Goal: Task Accomplishment & Management: Complete application form

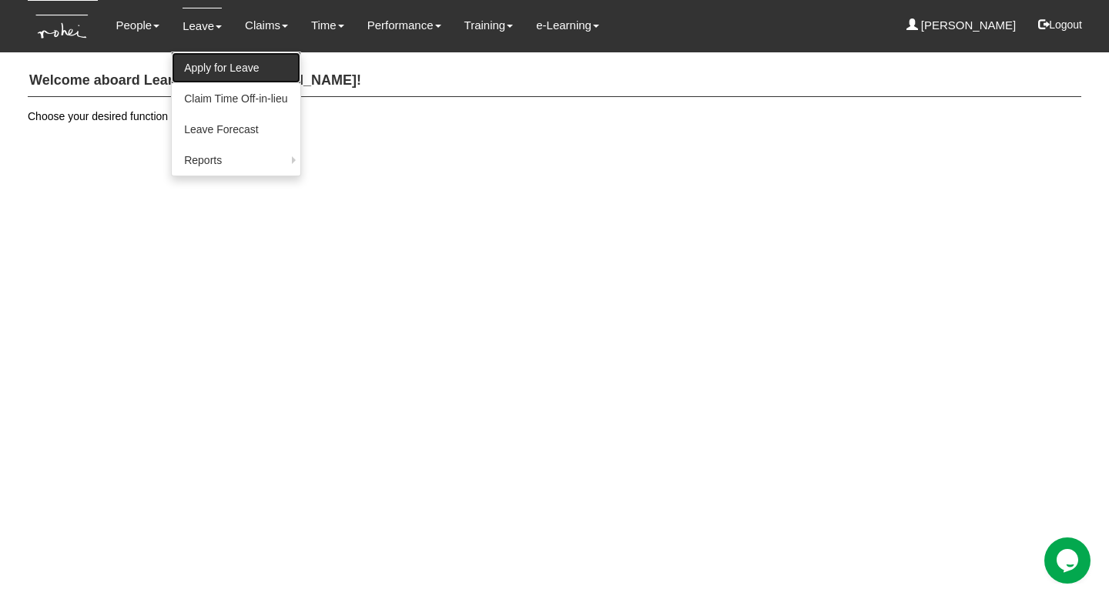
click at [200, 64] on link "Apply for Leave" at bounding box center [236, 67] width 128 height 31
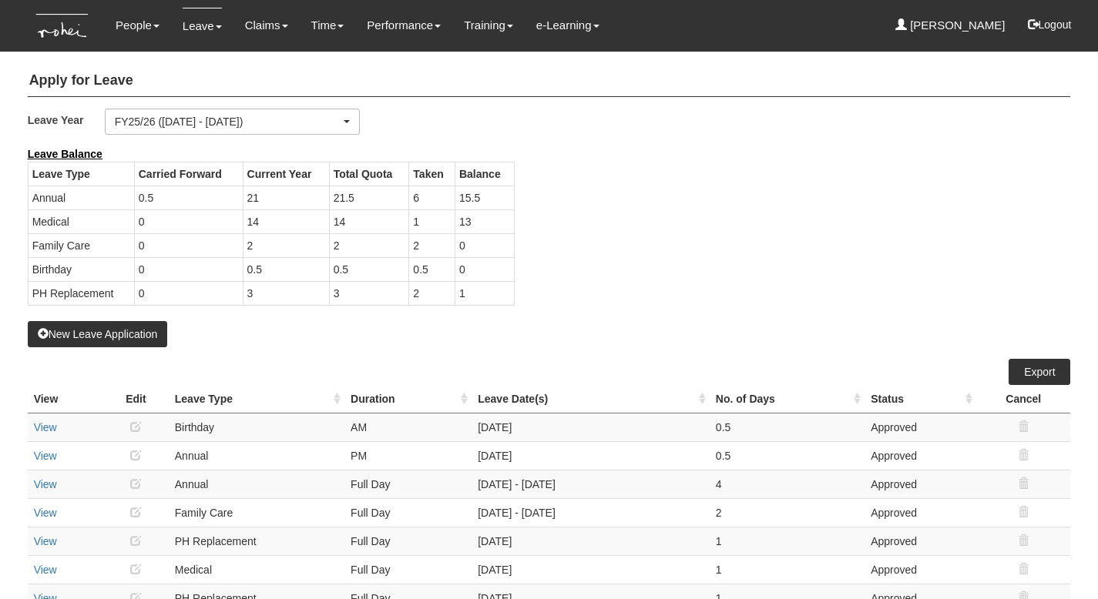
select select "50"
click at [117, 330] on button "New Leave Application" at bounding box center [98, 334] width 140 height 26
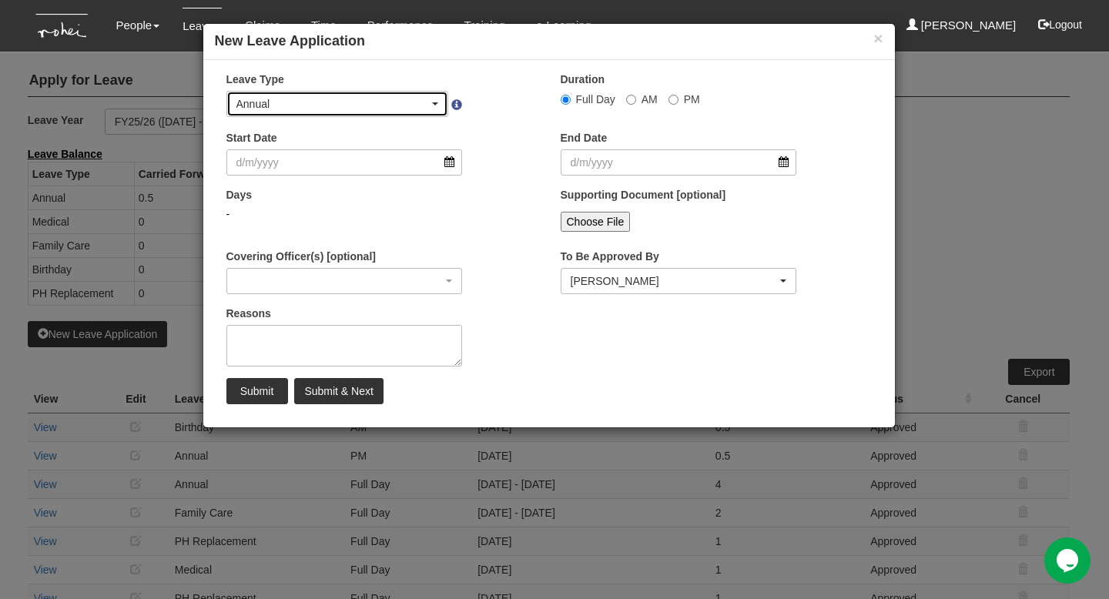
click at [438, 96] on div "Annual" at bounding box center [338, 103] width 203 height 15
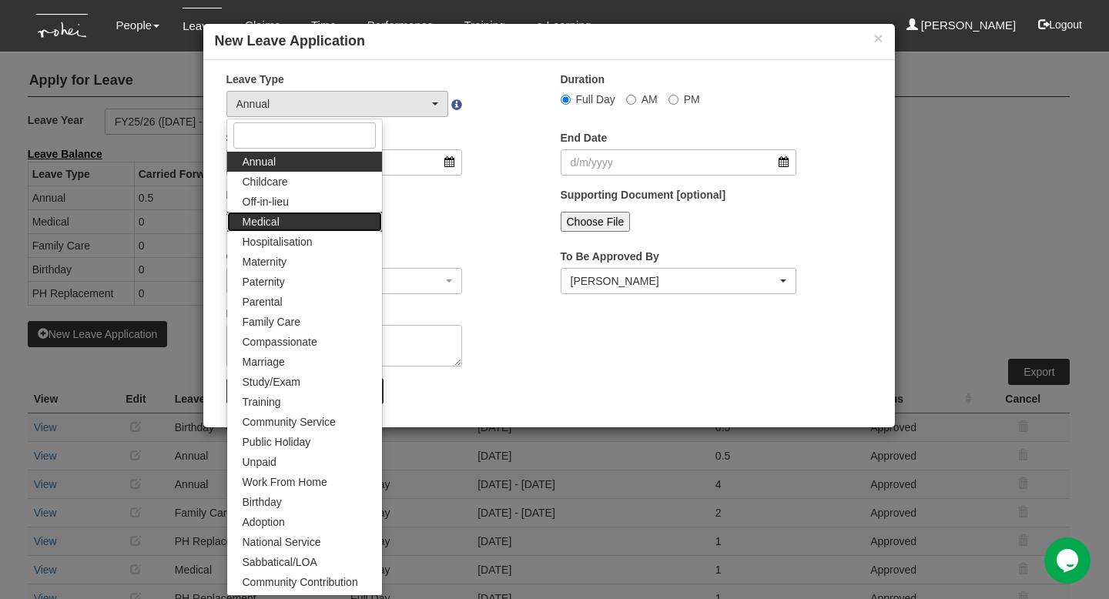
click at [299, 220] on link "Medical" at bounding box center [304, 222] width 155 height 20
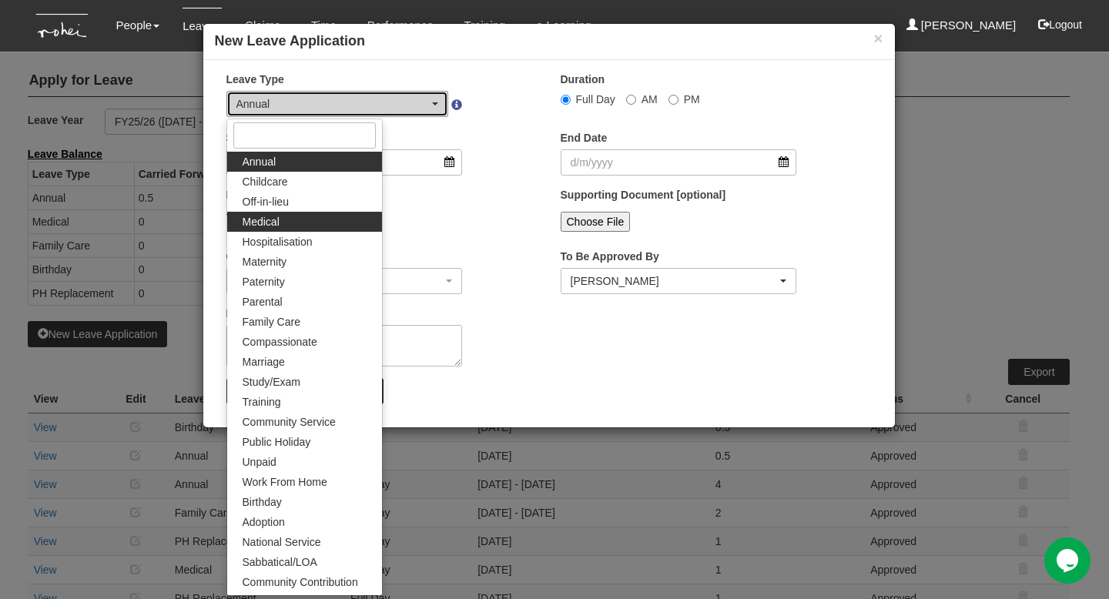
select select "4"
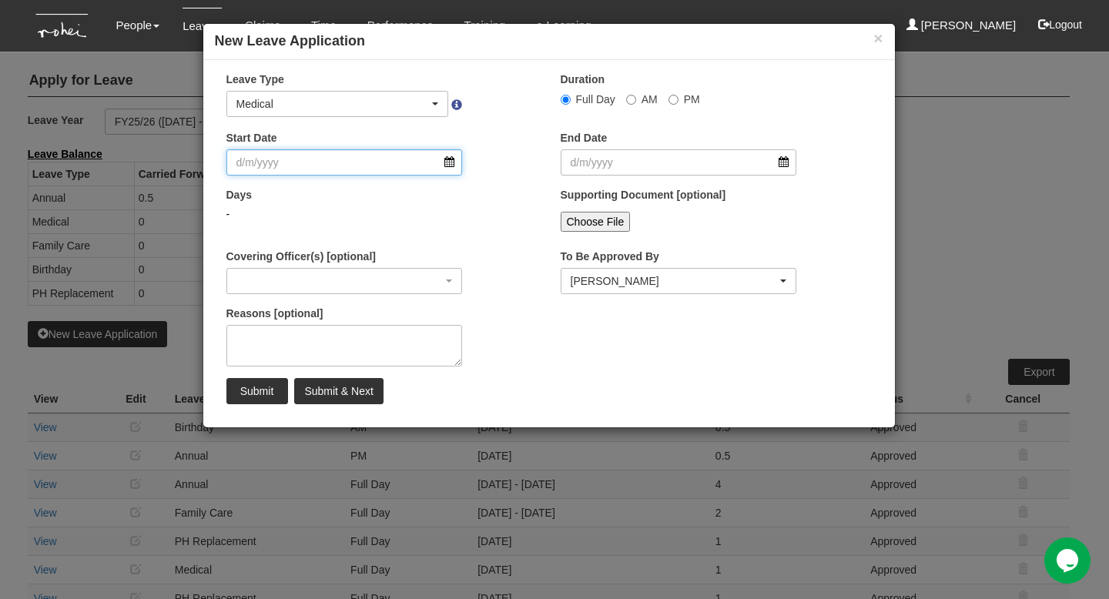
click at [285, 163] on input "Start Date" at bounding box center [344, 162] width 237 height 26
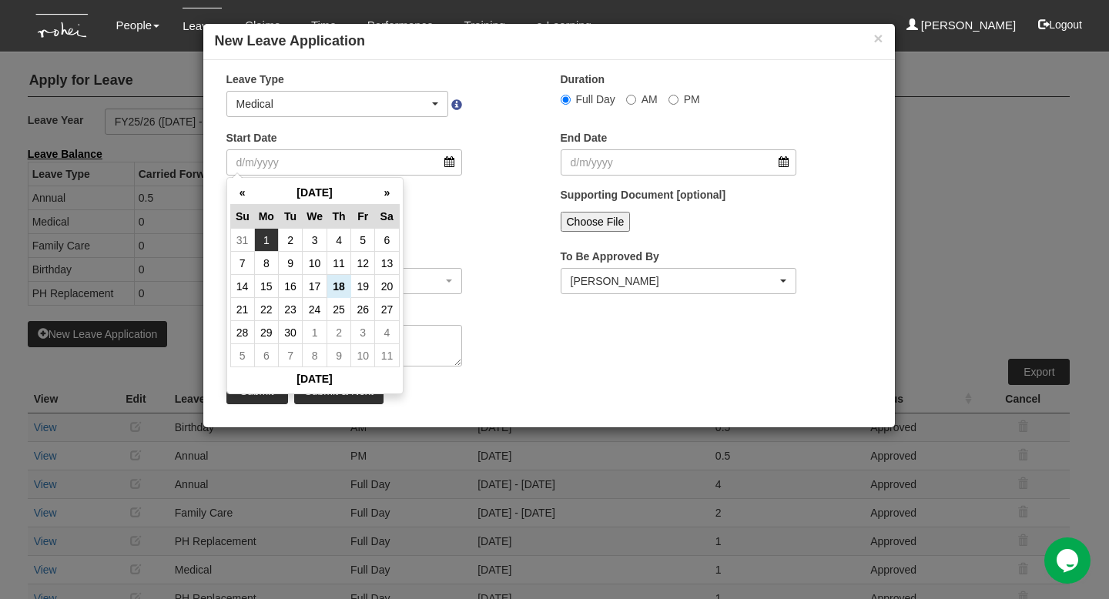
click at [263, 242] on td "1" at bounding box center [266, 240] width 24 height 23
type input "1/9/2025"
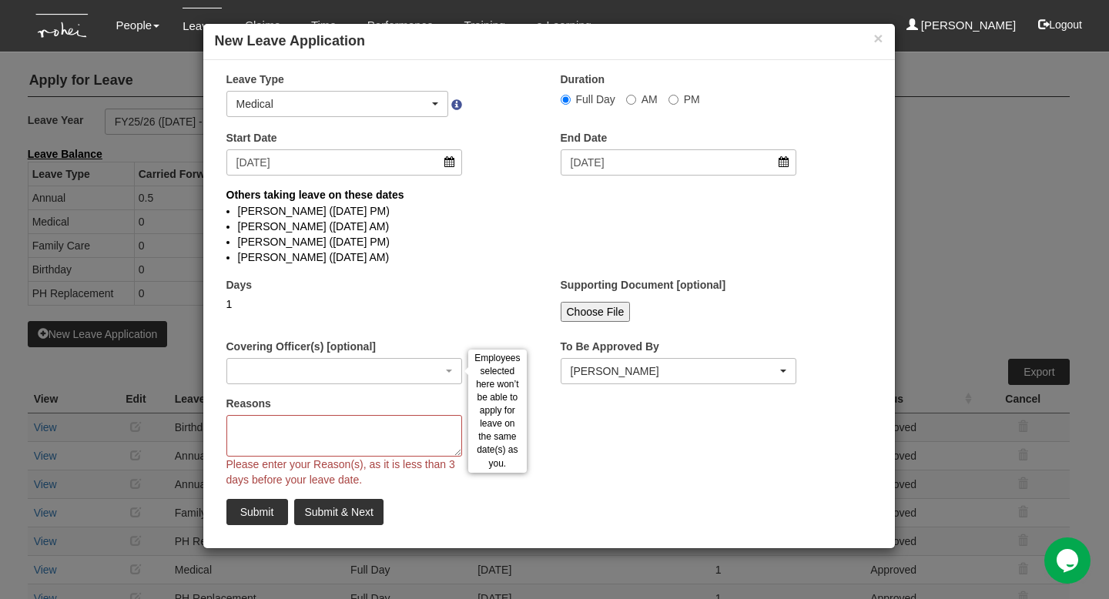
select select
click at [276, 428] on textarea "Reasons" at bounding box center [344, 436] width 237 height 42
type textarea "e"
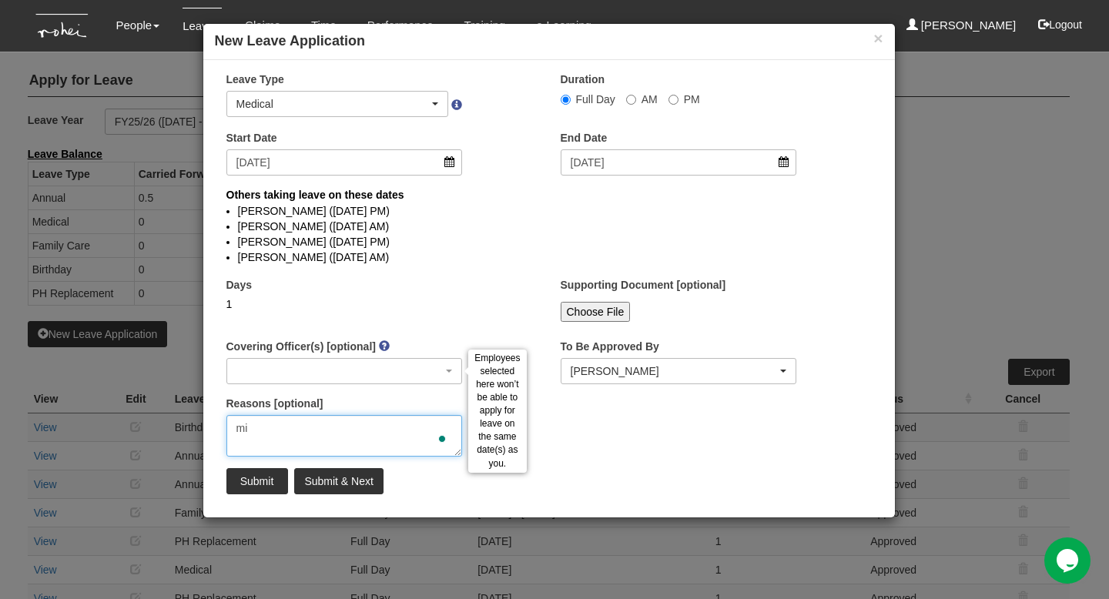
type textarea "m"
type textarea "g"
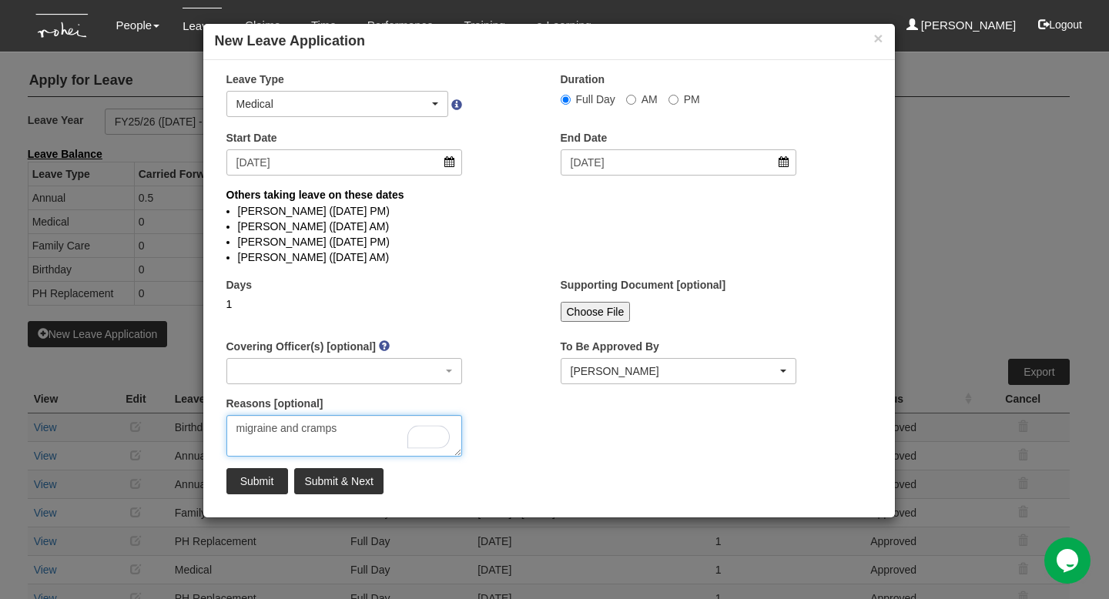
type textarea "migraine and cramps"
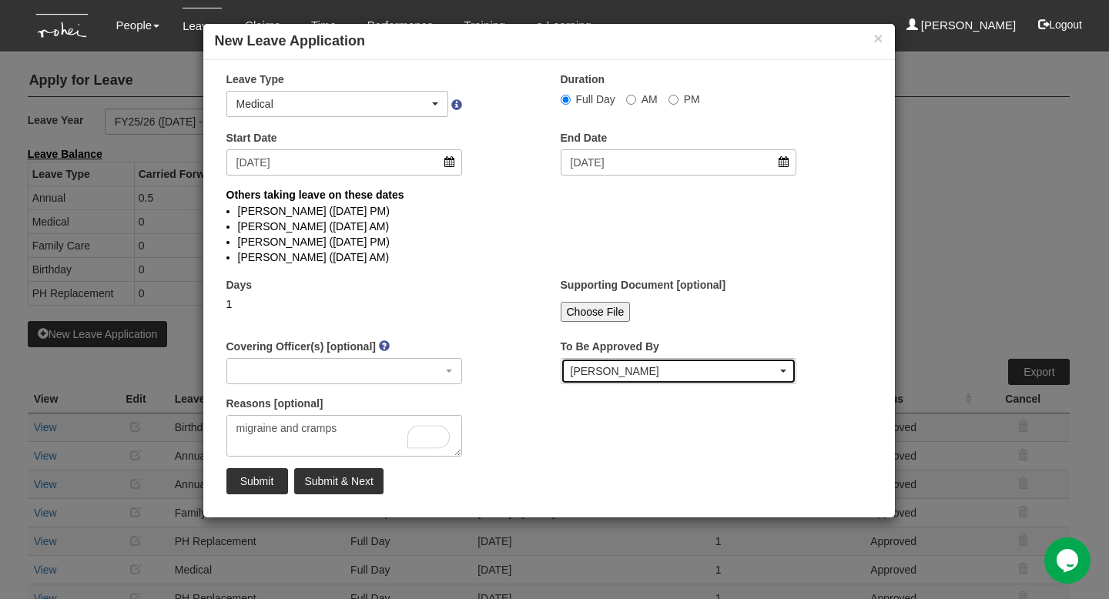
click at [683, 374] on div "Rachel Khoo" at bounding box center [674, 371] width 207 height 15
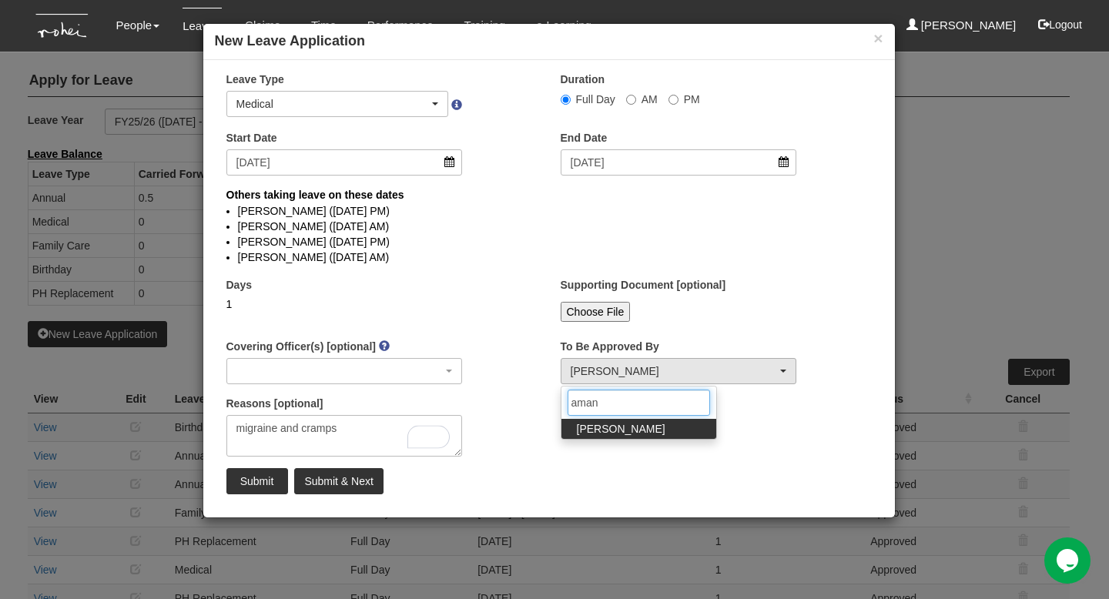
type input "aman"
click at [661, 433] on link "Amanda Ho" at bounding box center [639, 429] width 155 height 20
select select "edb3de3f-770e-4307-a283-f606937ddba3"
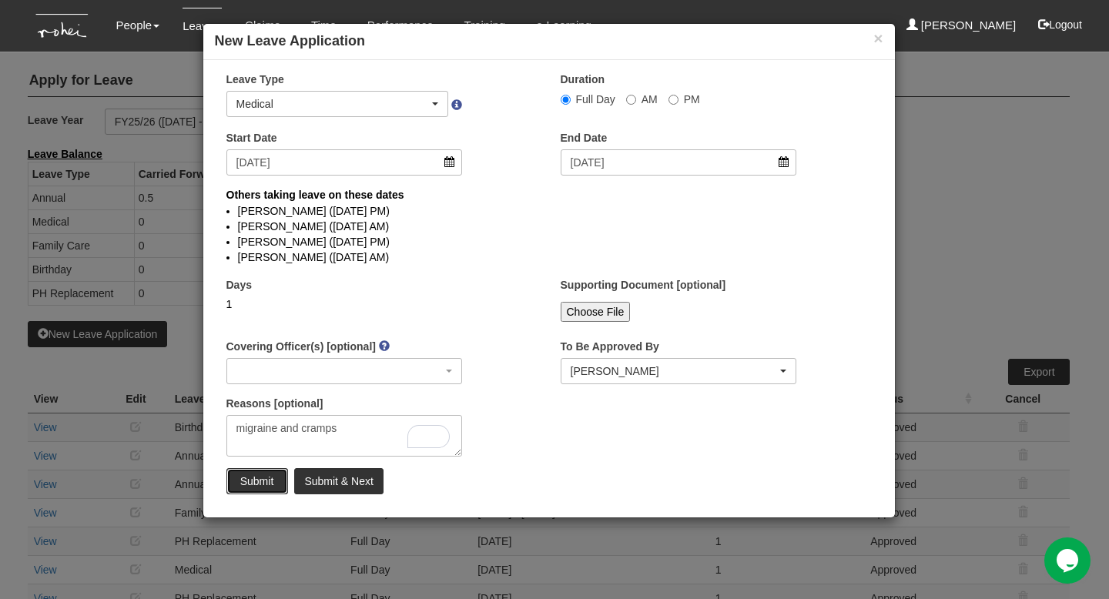
click at [255, 481] on input "Submit" at bounding box center [257, 481] width 62 height 26
select select "1"
select select
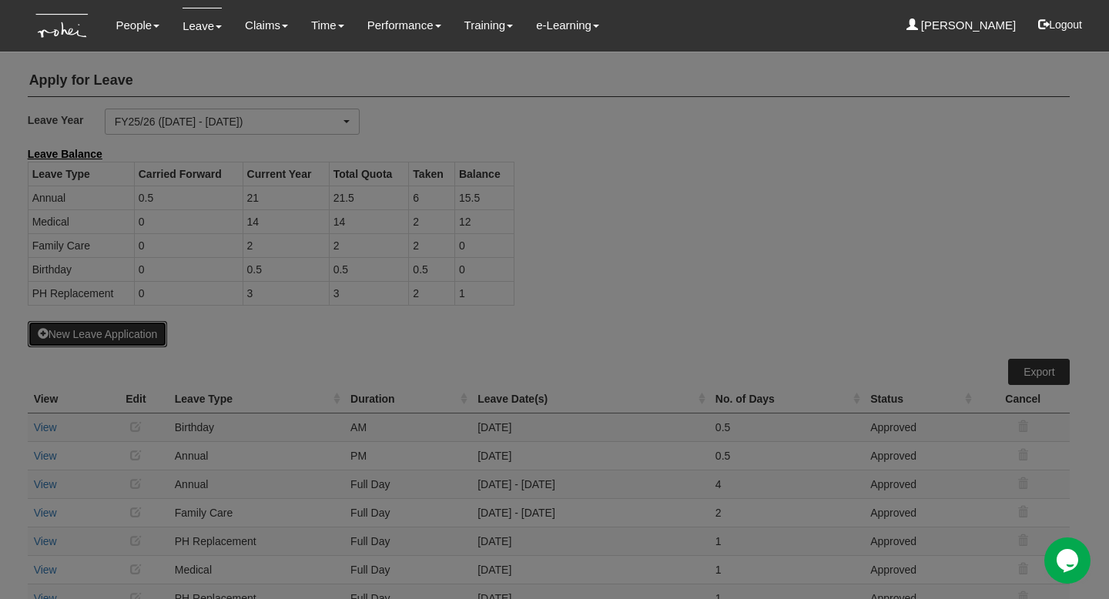
select select "50"
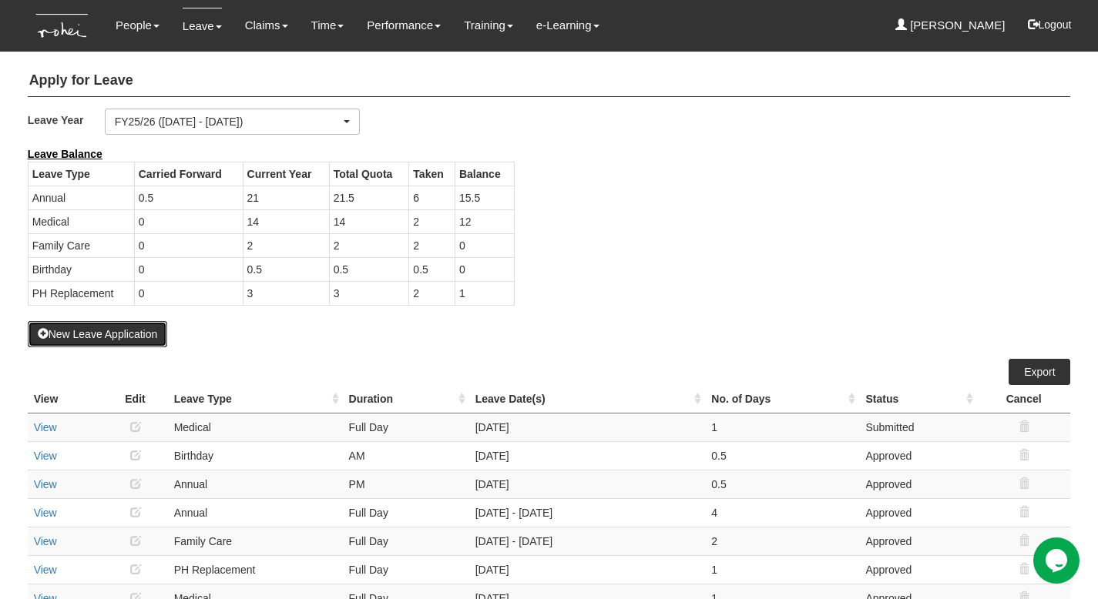
click at [146, 334] on button "New Leave Application" at bounding box center [98, 334] width 140 height 26
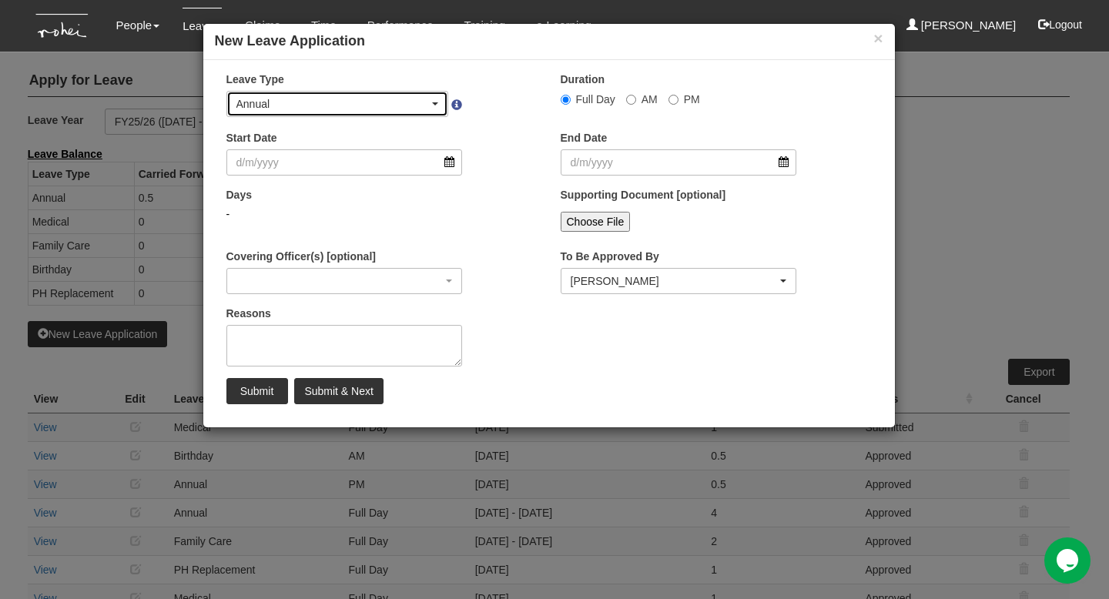
click at [431, 105] on button "Annual" at bounding box center [337, 104] width 223 height 26
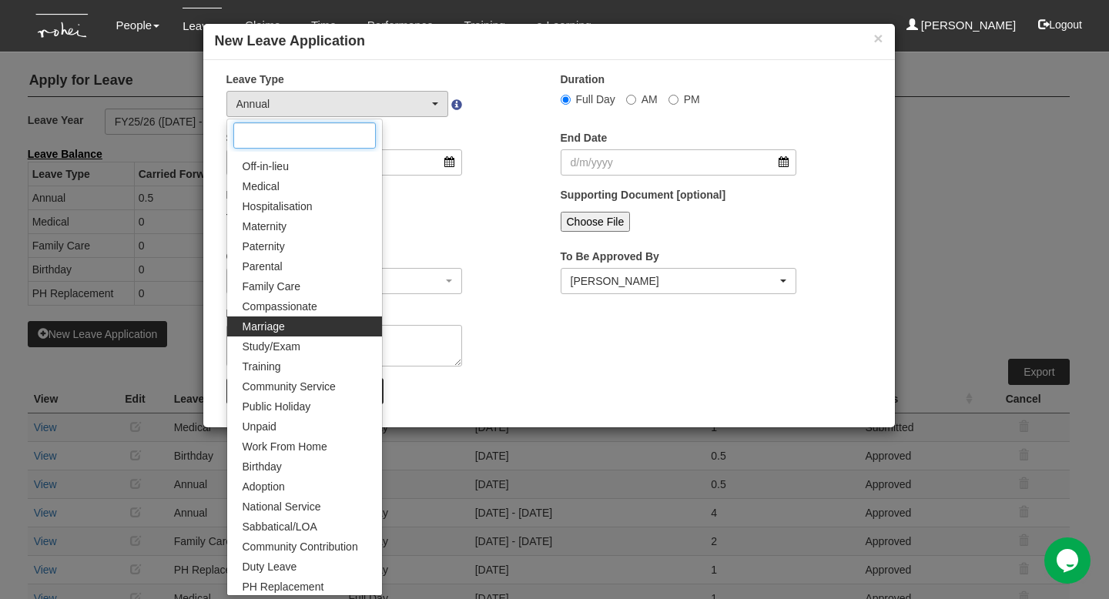
scroll to position [36, 0]
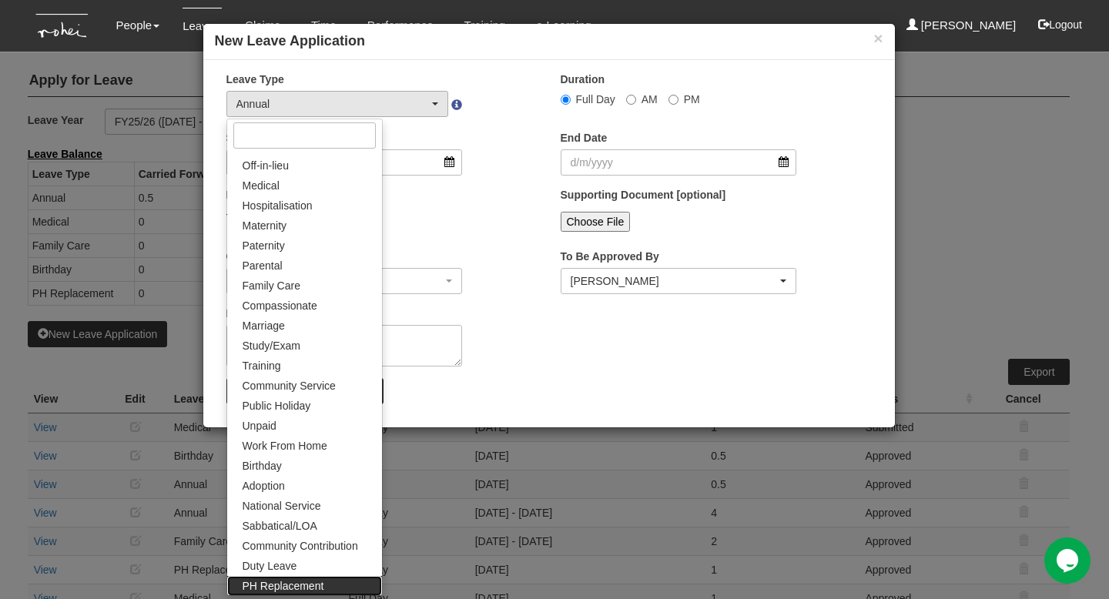
click at [314, 589] on span "PH Replacement" at bounding box center [284, 586] width 82 height 15
select select "26"
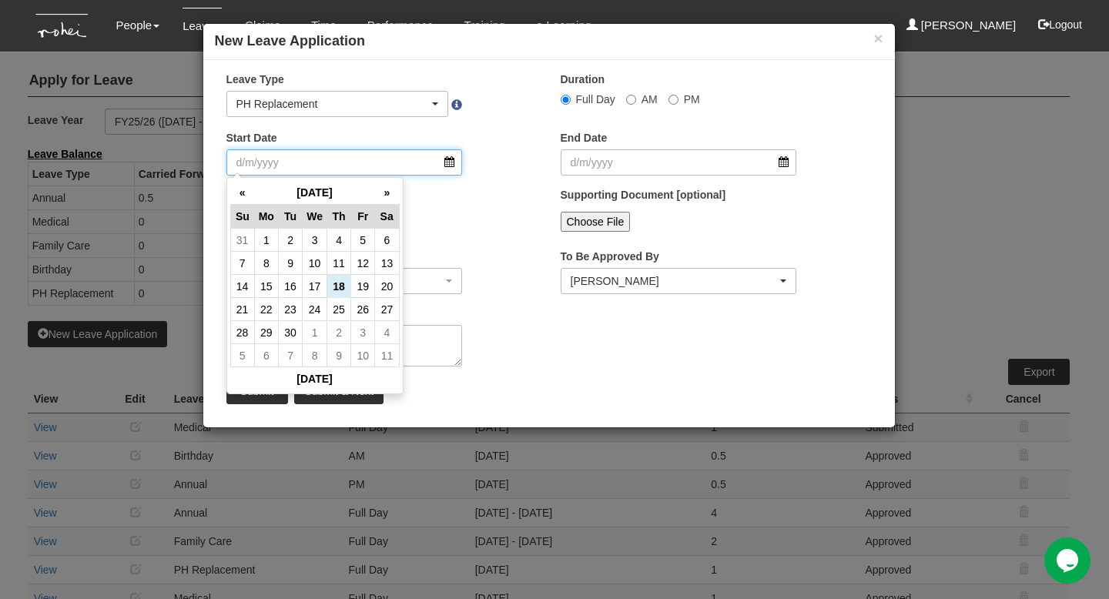
click at [363, 163] on input "Start Date" at bounding box center [344, 162] width 237 height 26
click at [310, 313] on td "24" at bounding box center [315, 309] width 25 height 23
type input "24/9/2025"
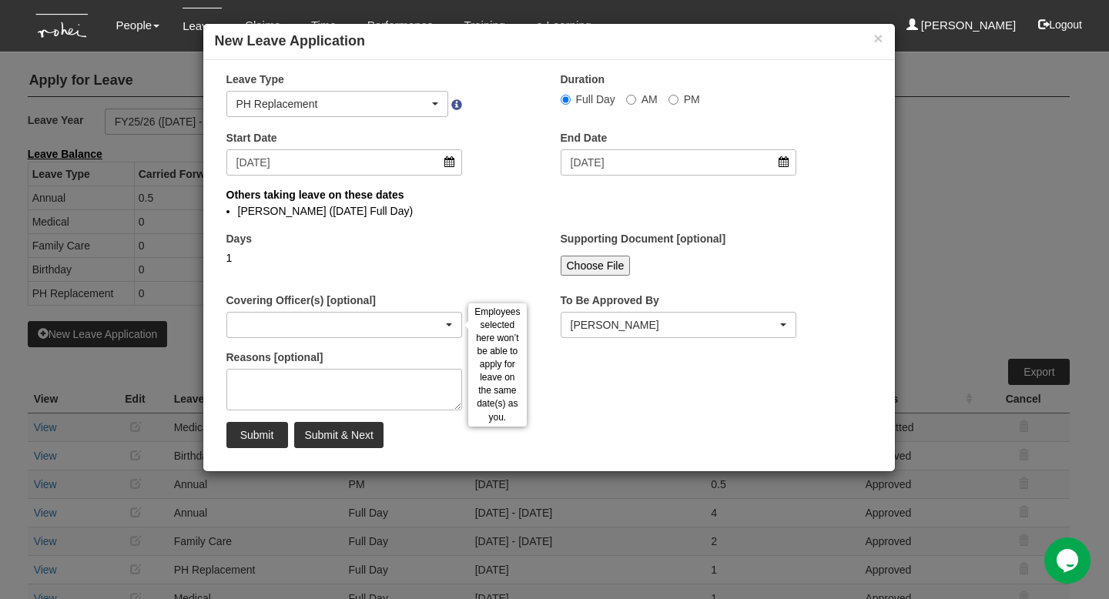
select select
click at [381, 317] on div "button" at bounding box center [344, 325] width 235 height 25
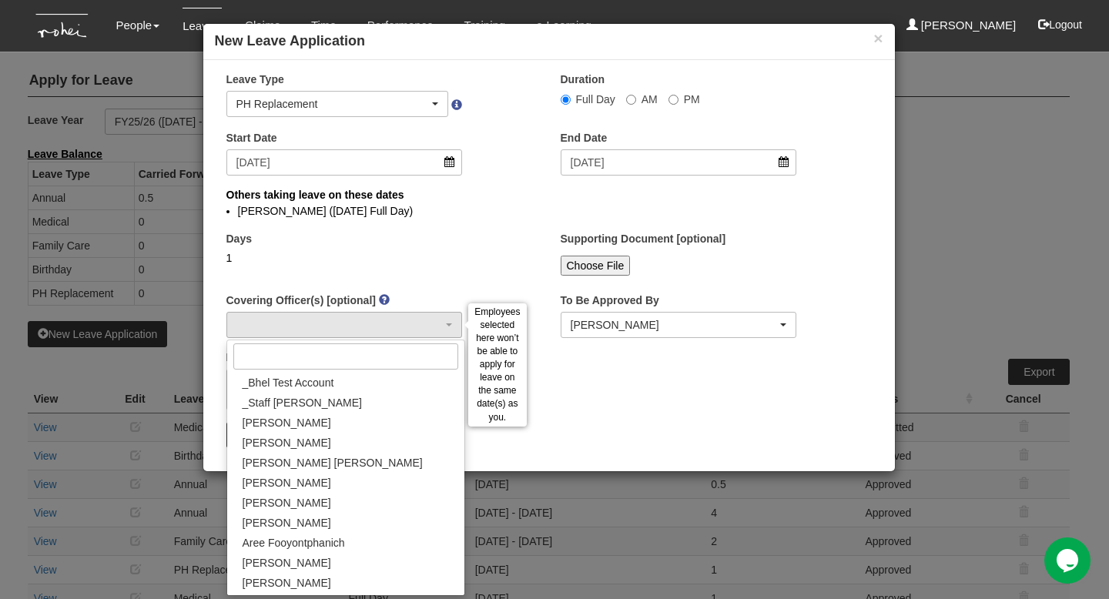
click at [424, 361] on div "Reasons [optional]" at bounding box center [345, 380] width 260 height 61
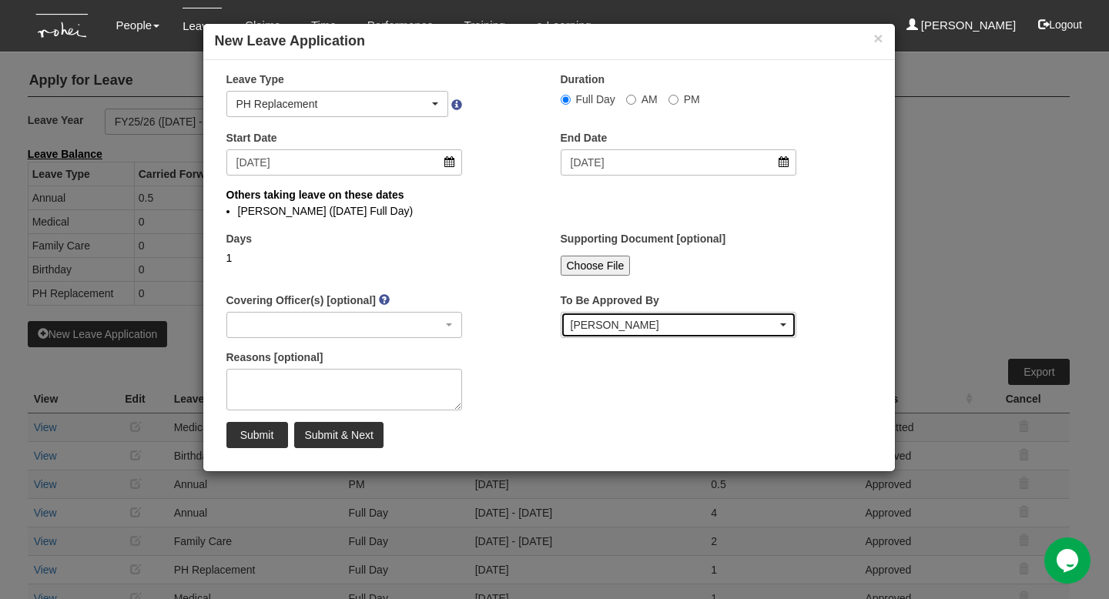
click at [629, 317] on div "Rachel Khoo" at bounding box center [674, 324] width 207 height 15
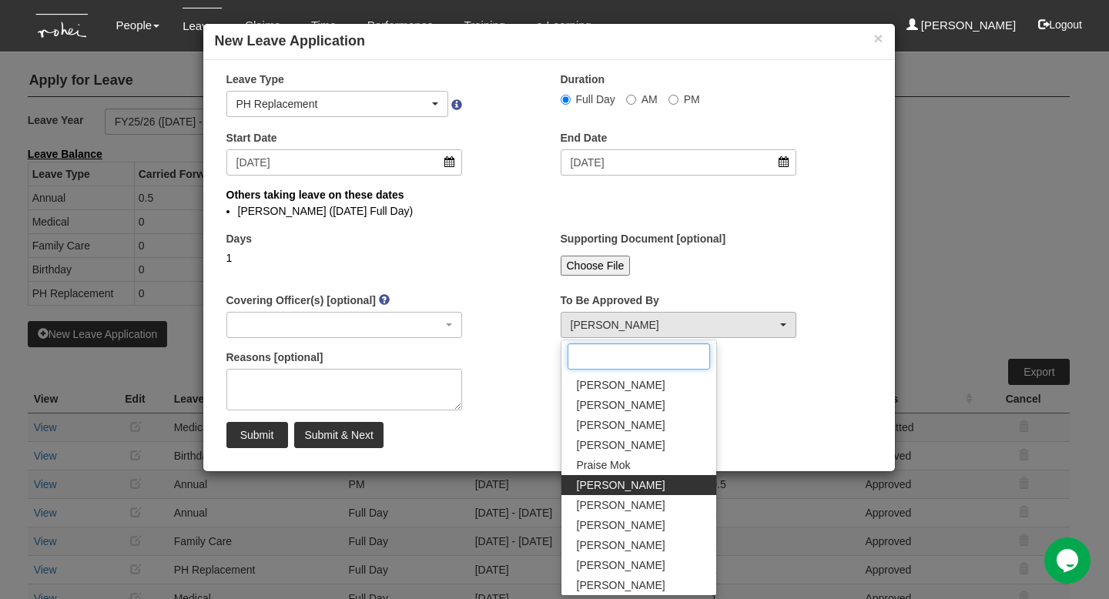
click at [636, 363] on input "Search" at bounding box center [639, 357] width 143 height 26
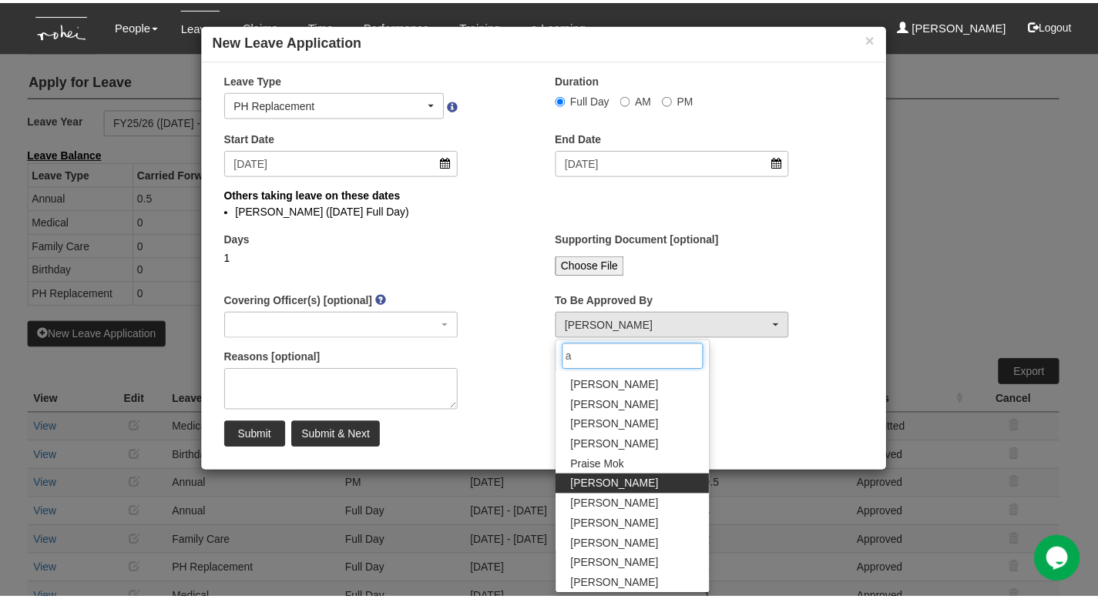
scroll to position [0, 0]
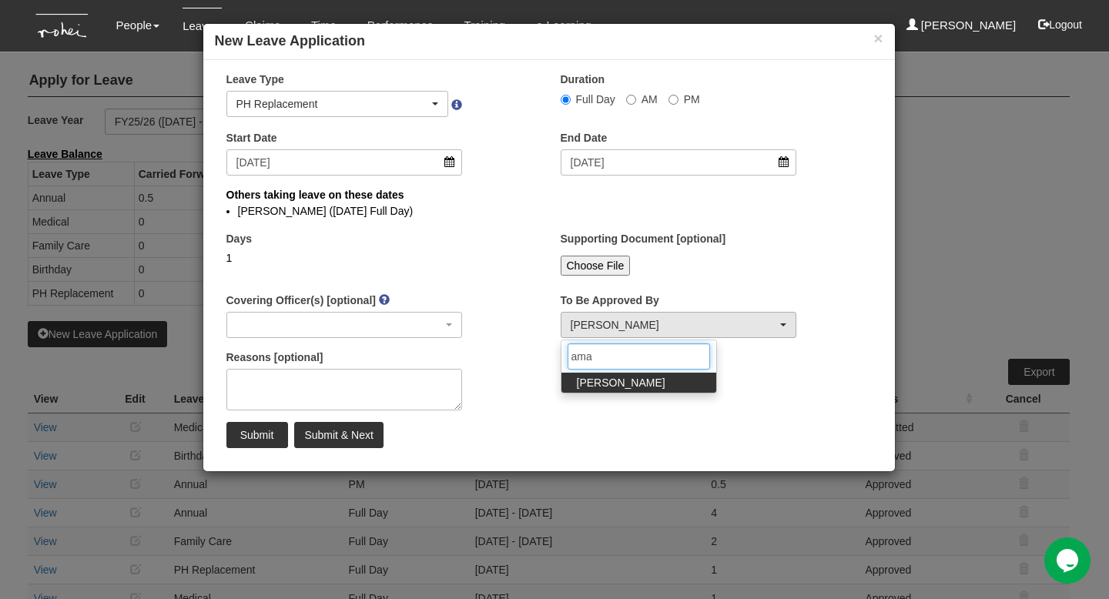
type input "aman"
select select "edb3de3f-770e-4307-a283-f606937ddba3"
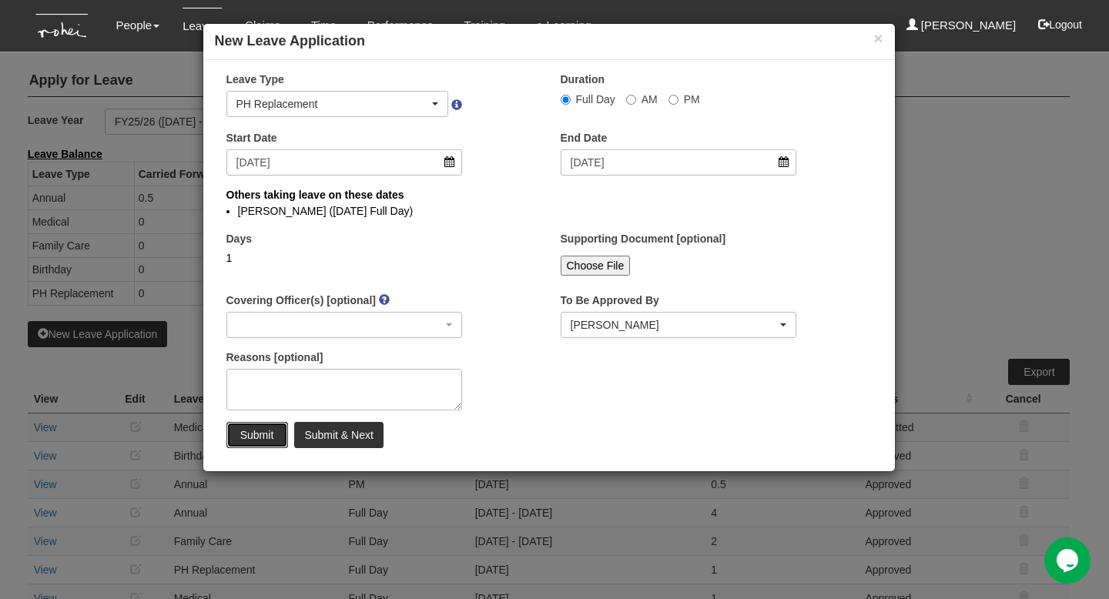
click at [270, 435] on input "Submit" at bounding box center [257, 435] width 62 height 26
select select "1"
select select
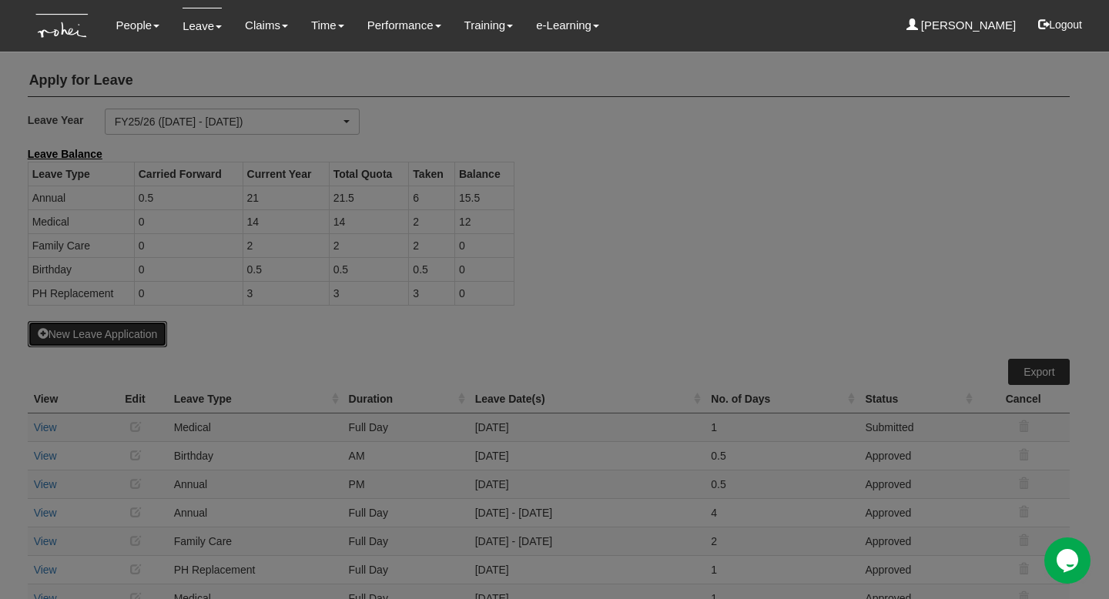
select select "50"
